Goal: Information Seeking & Learning: Learn about a topic

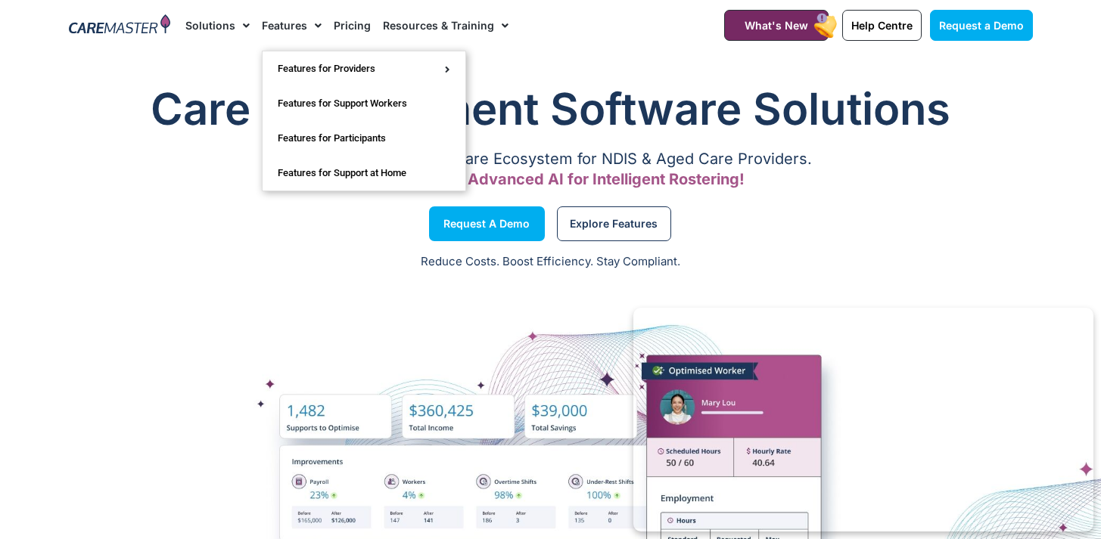
click at [276, 23] on link "Features" at bounding box center [292, 25] width 60 height 51
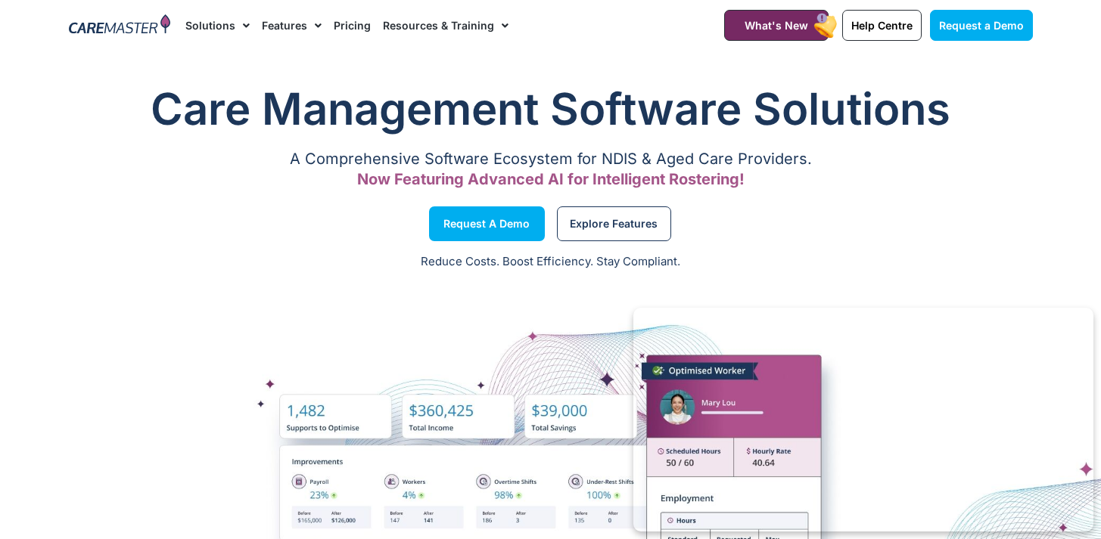
click at [276, 23] on link "Features" at bounding box center [292, 25] width 60 height 51
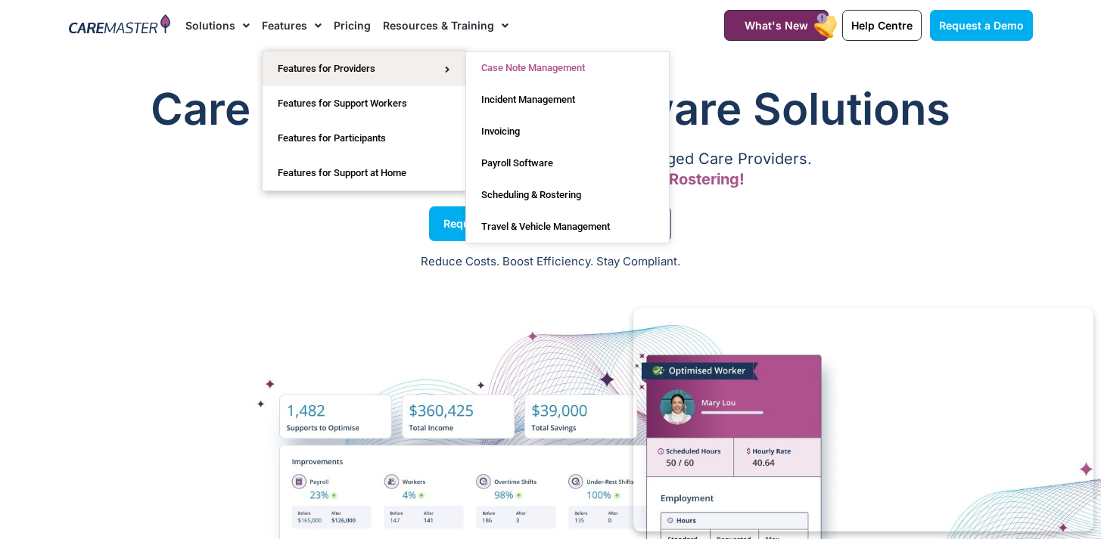
click at [521, 64] on link "Case Note Management" at bounding box center [567, 68] width 203 height 32
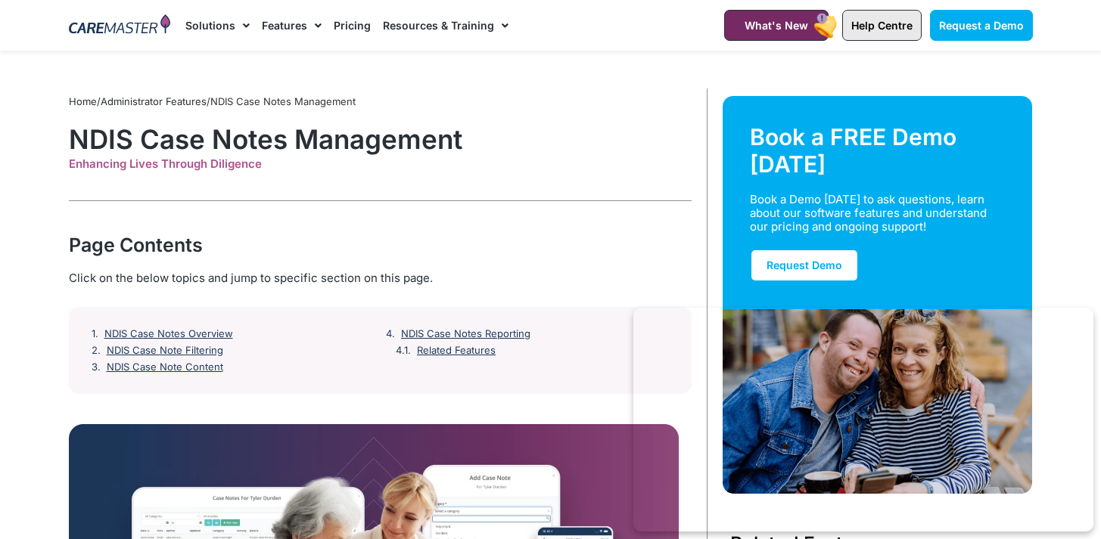
click at [868, 26] on span "Help Centre" at bounding box center [881, 25] width 61 height 13
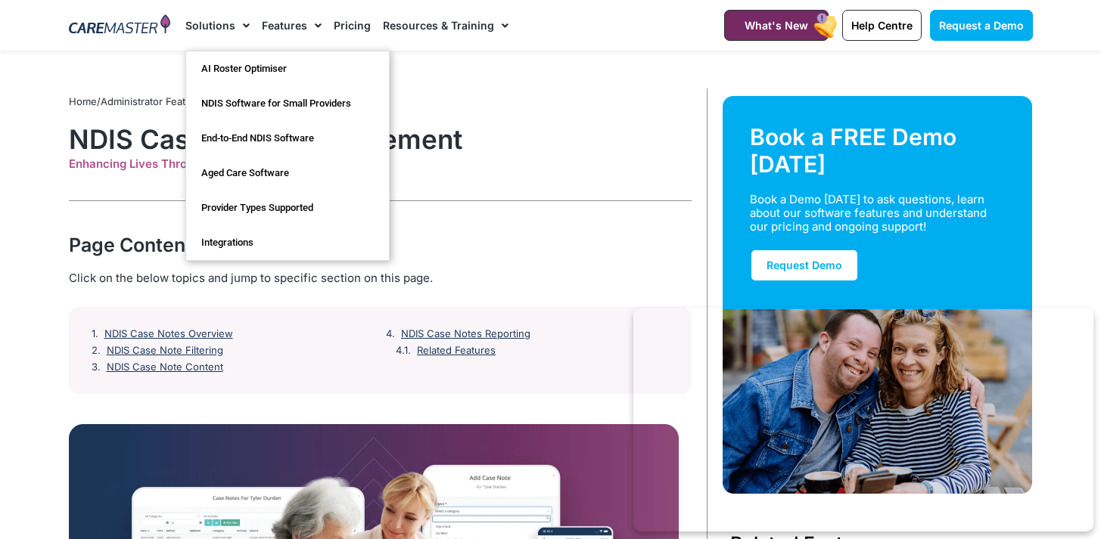
click at [118, 20] on img at bounding box center [120, 25] width 102 height 23
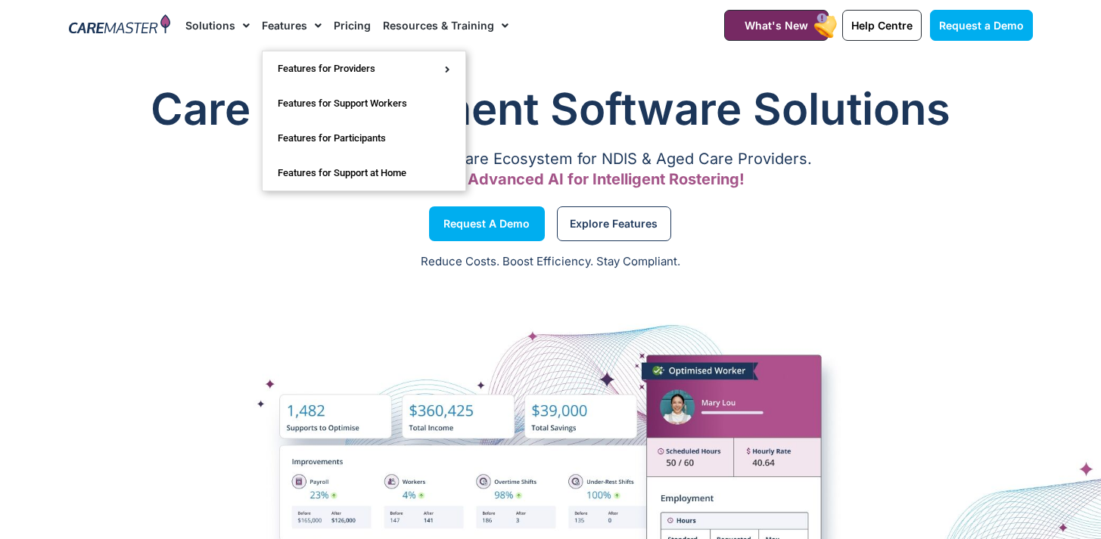
click at [350, 27] on link "Pricing" at bounding box center [352, 25] width 37 height 51
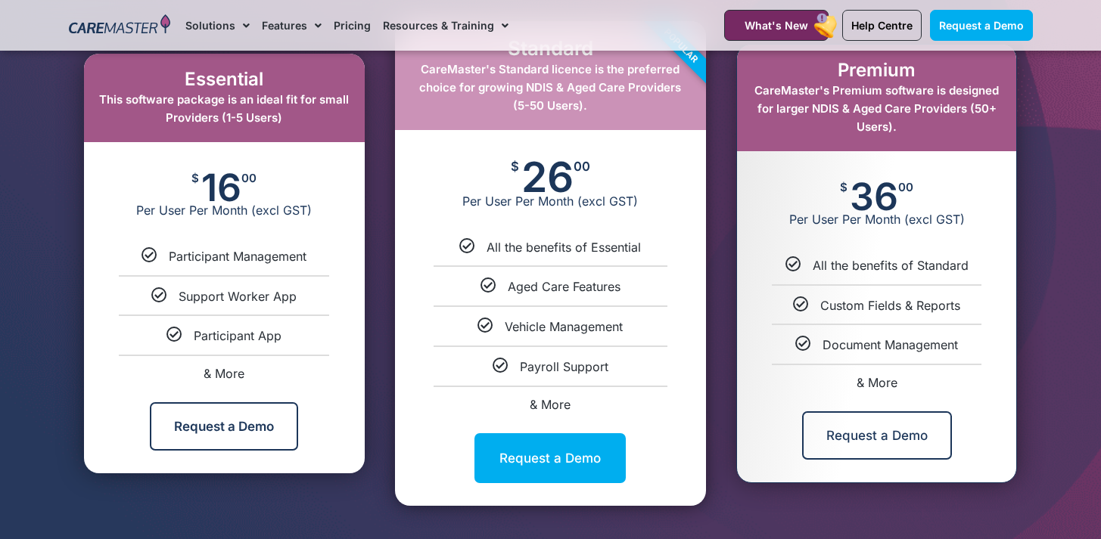
scroll to position [831, 0]
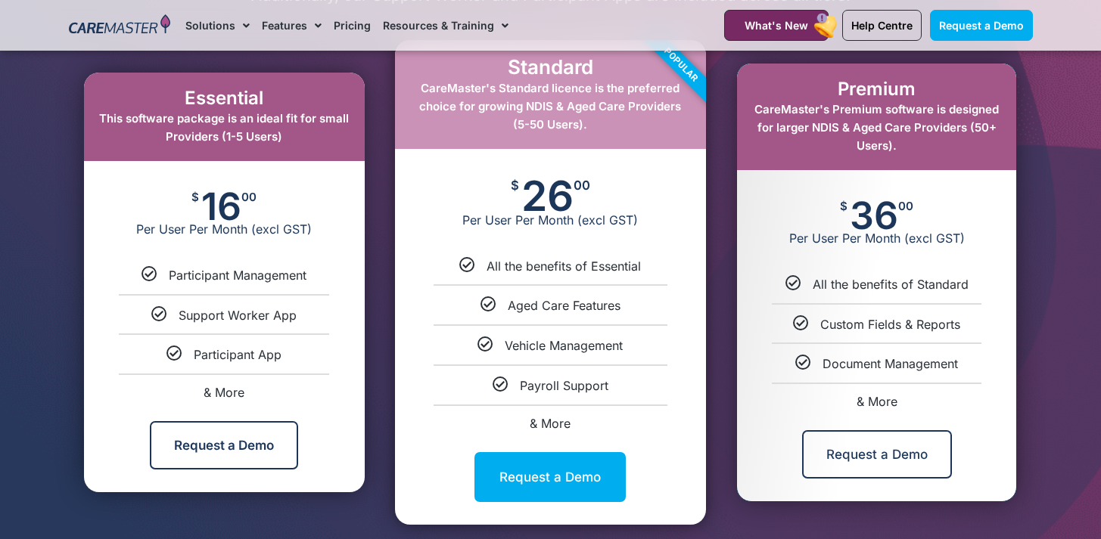
drag, startPoint x: 853, startPoint y: 216, endPoint x: 916, endPoint y: 204, distance: 64.0
click at [916, 204] on div "$ 36 00 Per User Per Month (excl GST)" at bounding box center [876, 223] width 279 height 106
click at [924, 207] on div "$ 36 00 Per User Per Month (excl GST)" at bounding box center [876, 223] width 279 height 106
drag, startPoint x: 205, startPoint y: 194, endPoint x: 266, endPoint y: 199, distance: 60.8
click at [266, 199] on div "$ 16 00 Per User Per Month (excl GST)" at bounding box center [224, 214] width 281 height 106
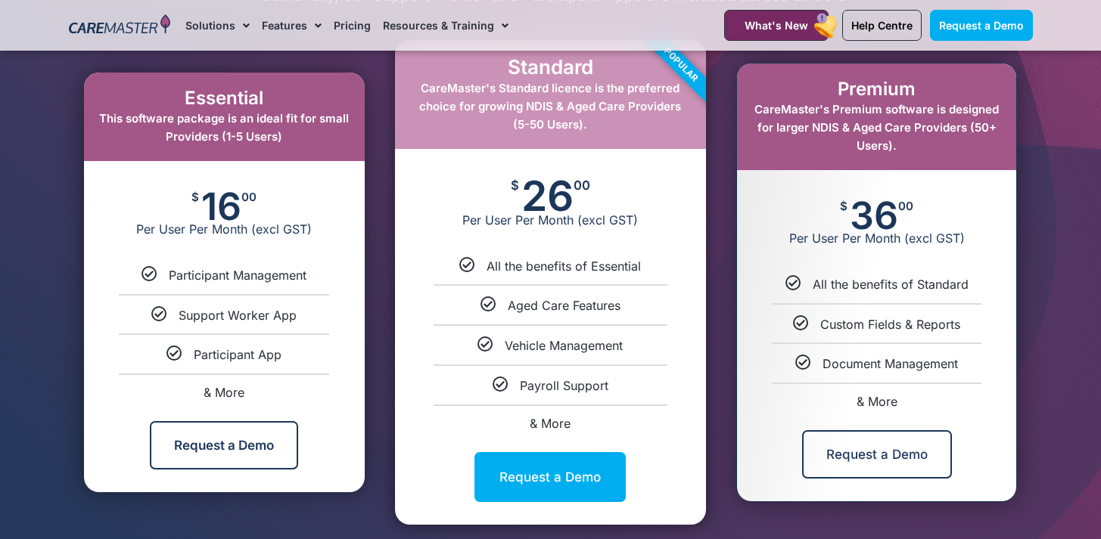
click at [266, 199] on div "$ 16 00 Per User Per Month (excl GST)" at bounding box center [224, 214] width 281 height 106
drag, startPoint x: 869, startPoint y: 208, endPoint x: 925, endPoint y: 209, distance: 55.2
click at [925, 209] on div "$ 36 00 Per User Per Month (excl GST)" at bounding box center [876, 223] width 279 height 106
drag, startPoint x: 866, startPoint y: 211, endPoint x: 885, endPoint y: 213, distance: 19.0
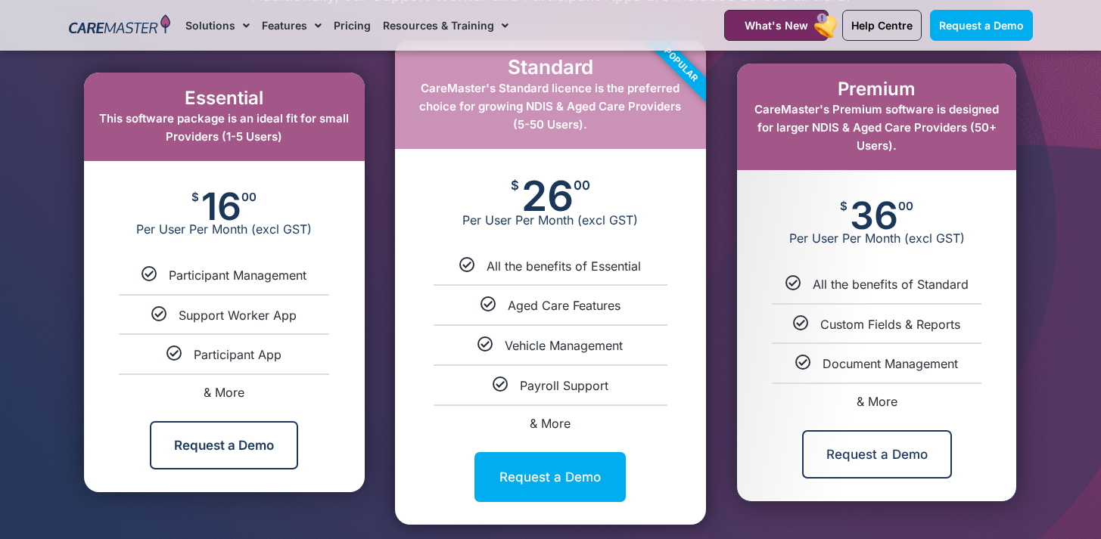
click at [885, 213] on span "36" at bounding box center [874, 216] width 48 height 30
click at [943, 216] on div "$ 36 00 Per User Per Month (excl GST)" at bounding box center [876, 223] width 279 height 106
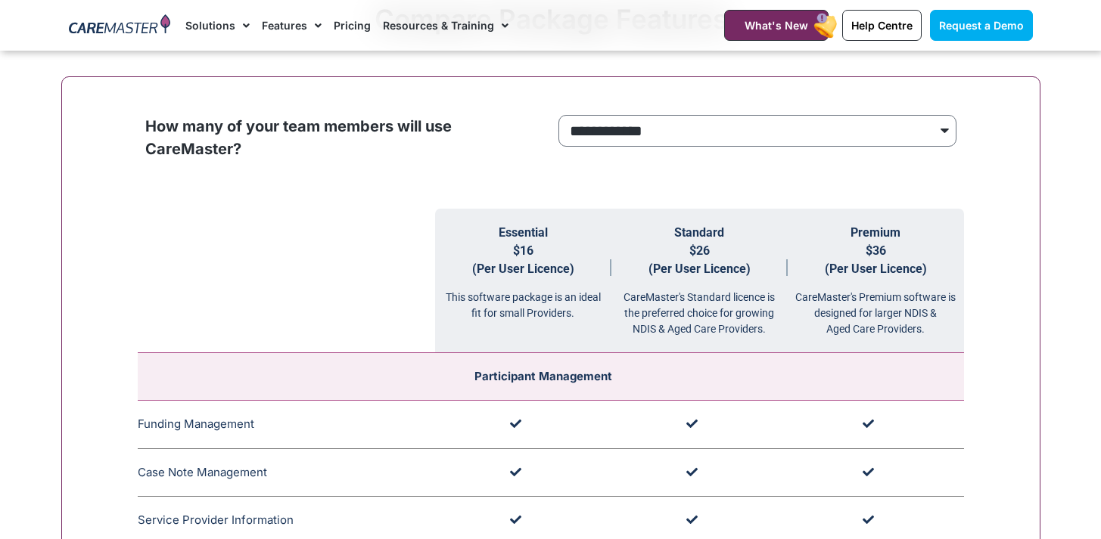
scroll to position [1491, 0]
